Goal: Task Accomplishment & Management: Manage account settings

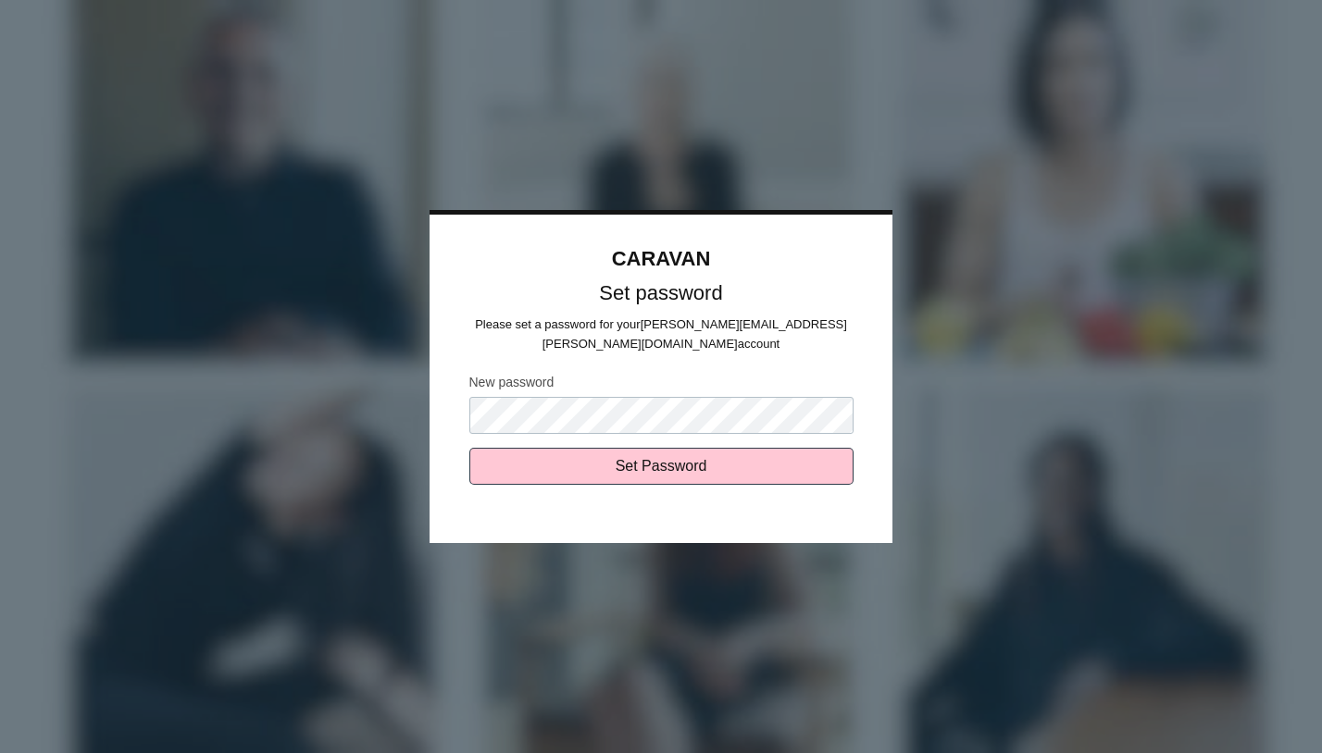
click at [469, 448] on input "Set Password" at bounding box center [661, 466] width 384 height 37
type input "Sending..."
